Goal: Information Seeking & Learning: Understand process/instructions

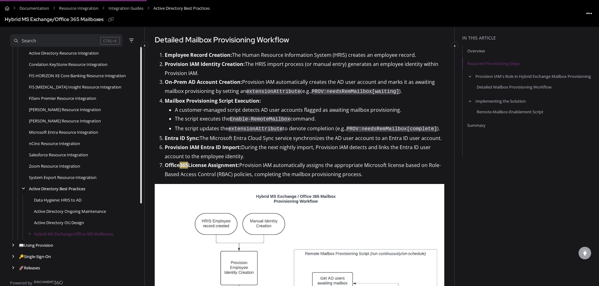
scroll to position [377, 0]
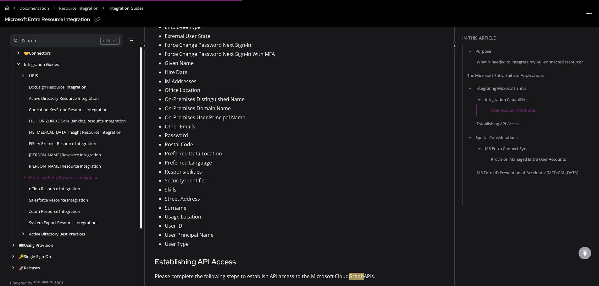
scroll to position [849, 0]
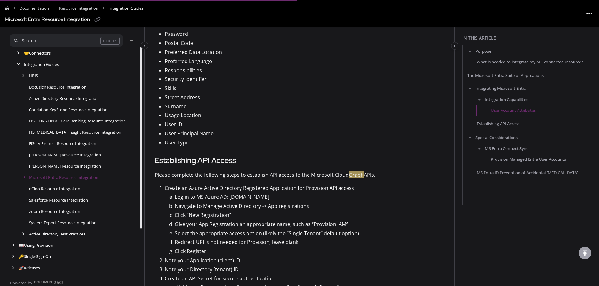
click at [506, 245] on aside "In this article Purpose What is needed to integrate my API-connected resource? …" at bounding box center [527, 129] width 144 height 1887
click at [369, 186] on article "Skip to the Instructions Purpose Provision integrates directly with many 3rd pa…" at bounding box center [300, 134] width 290 height 1732
drag, startPoint x: 308, startPoint y: 179, endPoint x: 372, endPoint y: 180, distance: 63.5
click at [372, 179] on p "Please complete the following steps to establish API access to the Microsoft Cl…" at bounding box center [300, 175] width 290 height 8
drag, startPoint x: 269, startPoint y: 203, endPoint x: 230, endPoint y: 204, distance: 38.7
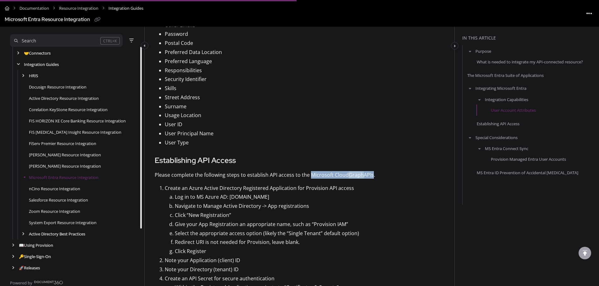
click at [230, 202] on p "Log in to MS Azure AD: portal.azure.com" at bounding box center [309, 197] width 269 height 9
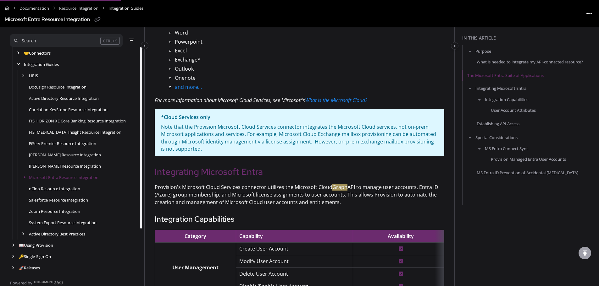
scroll to position [220, 0]
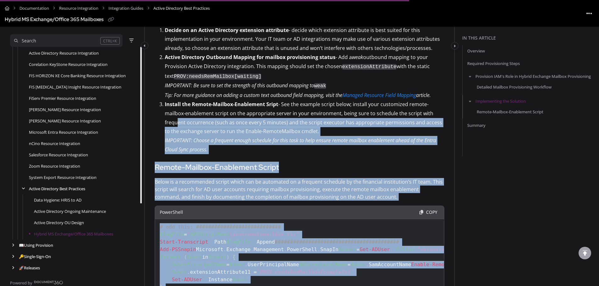
scroll to position [849, 0]
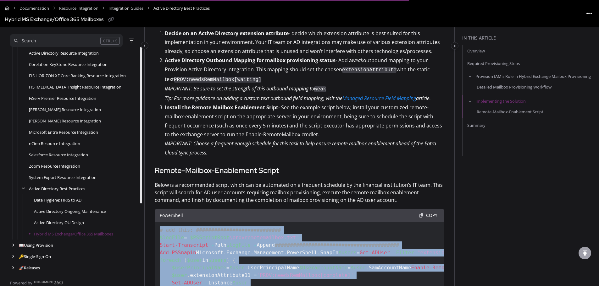
drag, startPoint x: 275, startPoint y: 245, endPoint x: 161, endPoint y: 225, distance: 115.9
click at [161, 225] on pre "# add this: ############################ $logFile = " $PSScriptRoot \provremote…" at bounding box center [300, 269] width 290 height 121
copy code "# add this: ############################ $logFile = " $PSScriptRoot \provremote…"
